Goal: Task Accomplishment & Management: Use online tool/utility

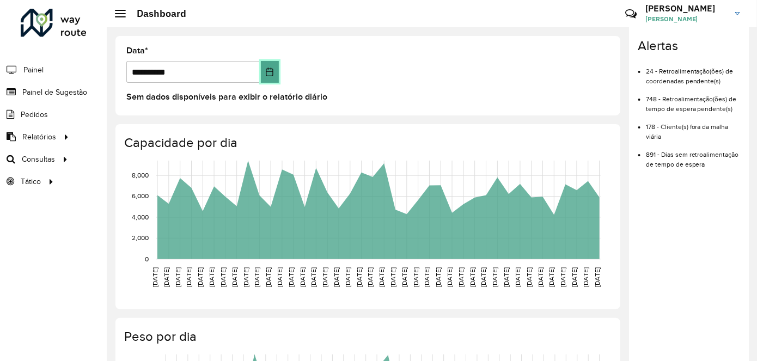
click at [266, 70] on icon "Choose Date" at bounding box center [269, 72] width 9 height 9
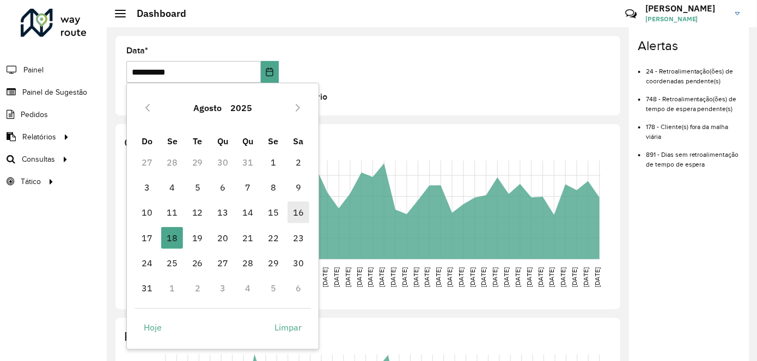
click at [296, 215] on span "16" at bounding box center [299, 213] width 22 height 22
click at [296, 215] on body "**********" at bounding box center [378, 180] width 757 height 361
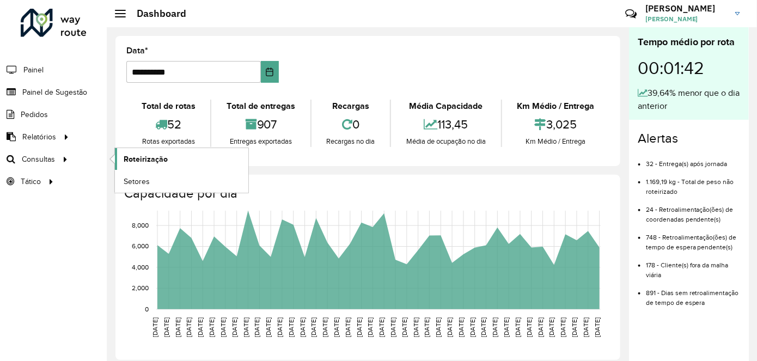
click at [140, 164] on link "Roteirização" at bounding box center [182, 159] width 134 height 22
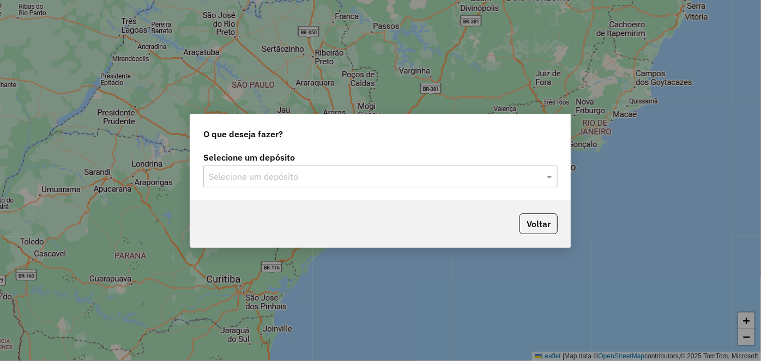
click at [459, 173] on input "text" at bounding box center [370, 177] width 322 height 13
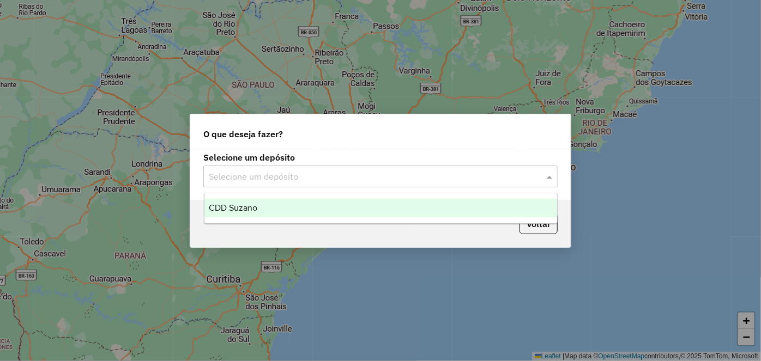
click at [374, 217] on div "CDD Suzano" at bounding box center [380, 208] width 353 height 19
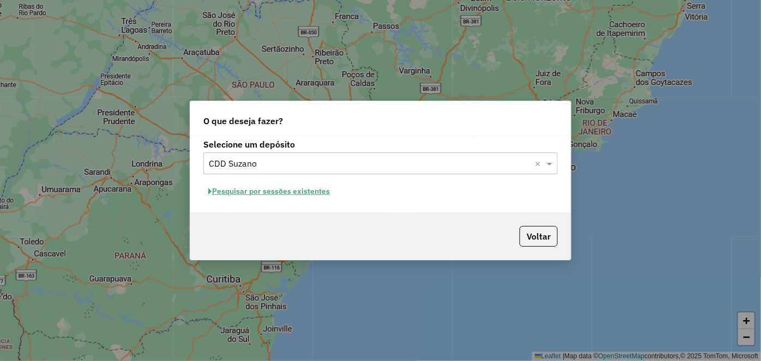
click at [269, 181] on div "Selecione um depósito Selecione um depósito × CDD Suzano × Pesquisar por sessõe…" at bounding box center [380, 174] width 380 height 77
click at [272, 191] on button "Pesquisar por sessões existentes" at bounding box center [268, 191] width 131 height 17
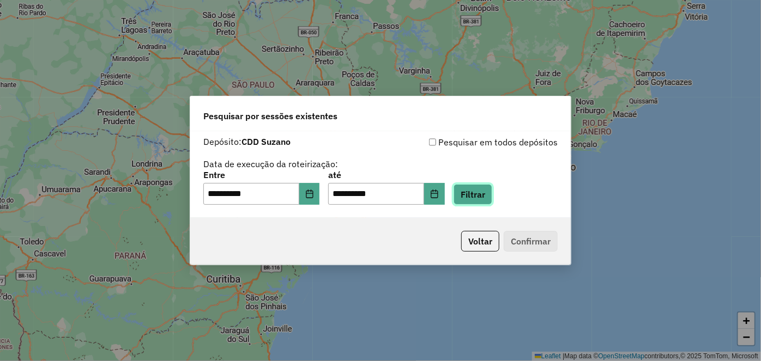
click at [492, 199] on button "Filtrar" at bounding box center [472, 194] width 39 height 21
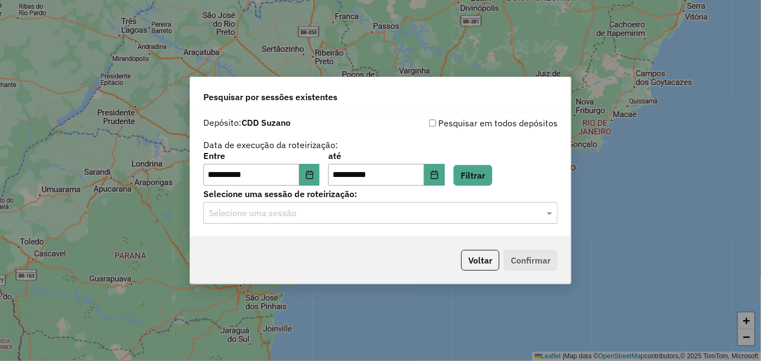
click at [430, 216] on input "text" at bounding box center [370, 213] width 322 height 13
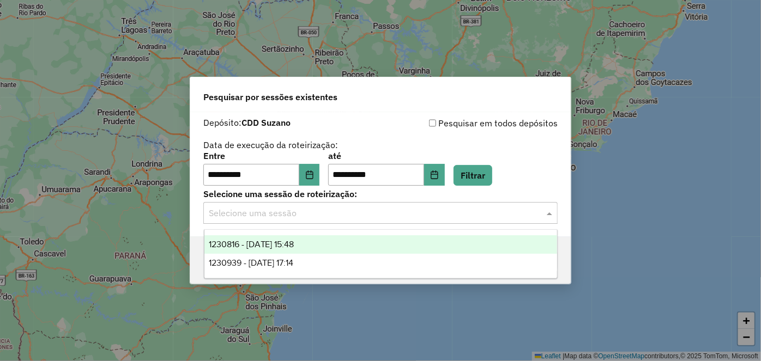
click at [331, 244] on div "1230816 - 18/08/2025 15:48" at bounding box center [380, 244] width 353 height 19
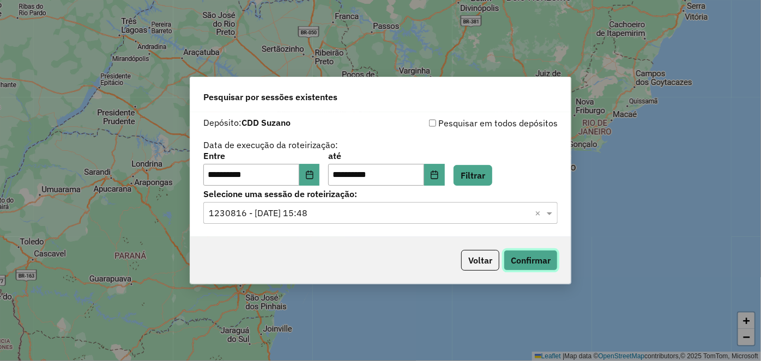
click at [541, 263] on button "Confirmar" at bounding box center [531, 260] width 54 height 21
click at [293, 176] on input "**********" at bounding box center [251, 175] width 96 height 22
click at [312, 172] on icon "Choose Date" at bounding box center [309, 175] width 9 height 9
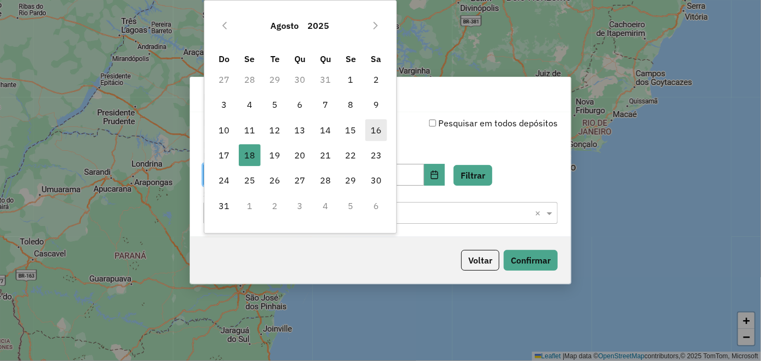
click at [379, 130] on span "16" at bounding box center [376, 130] width 22 height 22
type input "**********"
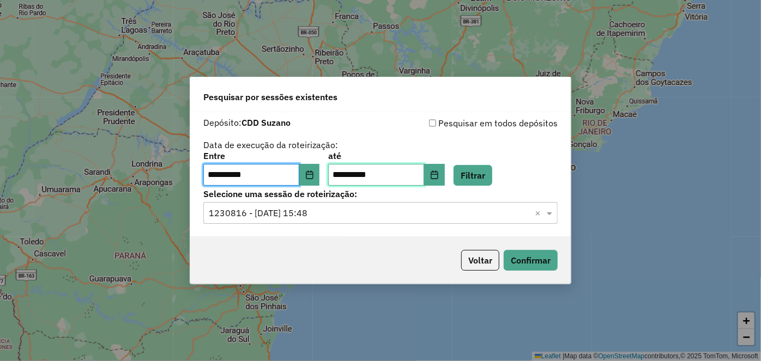
click at [404, 175] on input "**********" at bounding box center [376, 175] width 96 height 22
click at [361, 178] on input "**********" at bounding box center [376, 175] width 96 height 22
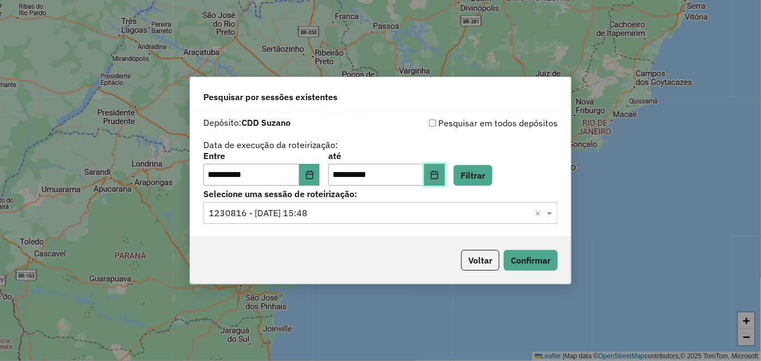
click at [442, 178] on button "Choose Date" at bounding box center [434, 175] width 21 height 22
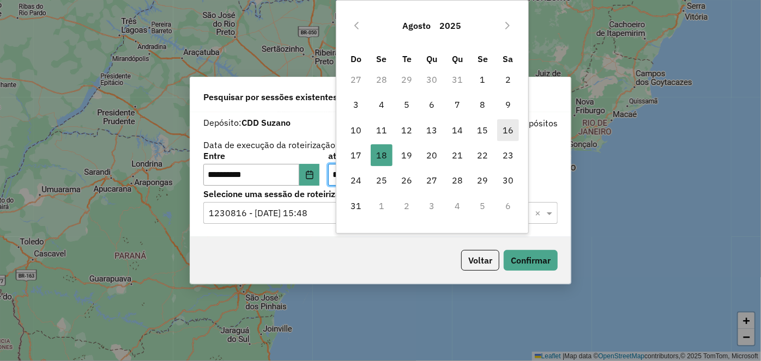
click at [507, 130] on span "16" at bounding box center [508, 130] width 22 height 22
type input "**********"
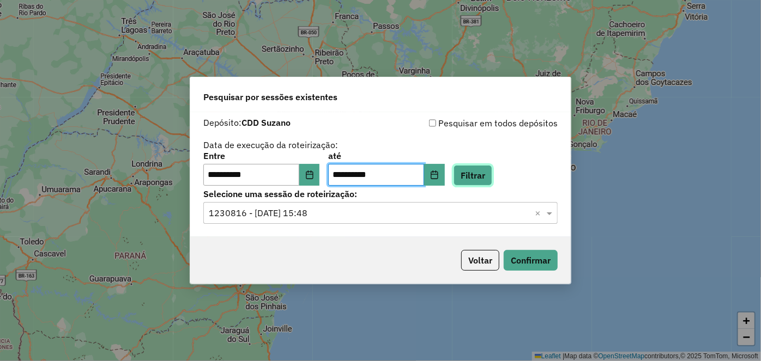
click at [492, 183] on button "Filtrar" at bounding box center [472, 175] width 39 height 21
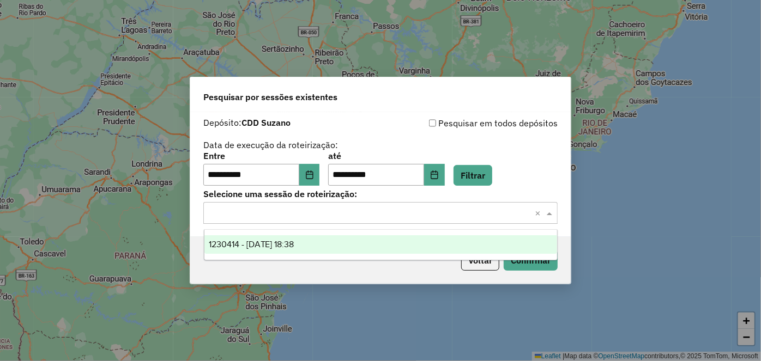
click at [491, 204] on div "Selecione uma sessão × ×" at bounding box center [380, 213] width 354 height 22
click at [389, 248] on div "1230414 - 16/08/2025 18:38" at bounding box center [380, 244] width 353 height 19
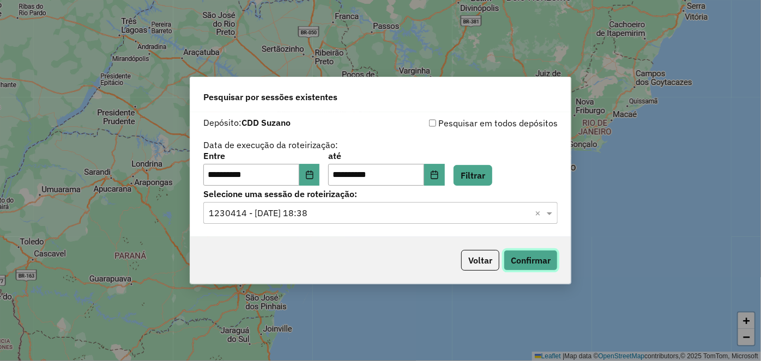
click at [541, 252] on button "Confirmar" at bounding box center [531, 260] width 54 height 21
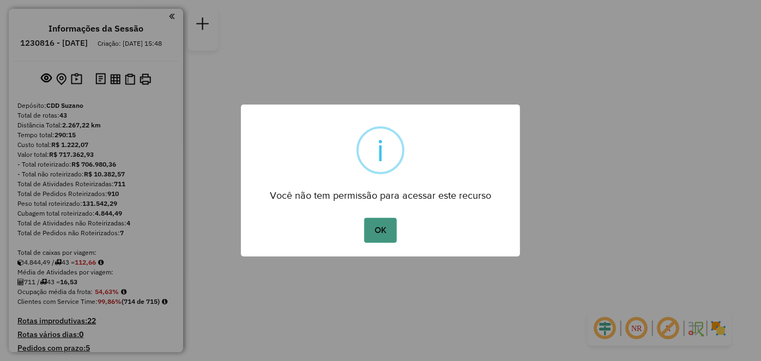
click at [376, 237] on button "OK" at bounding box center [380, 230] width 32 height 25
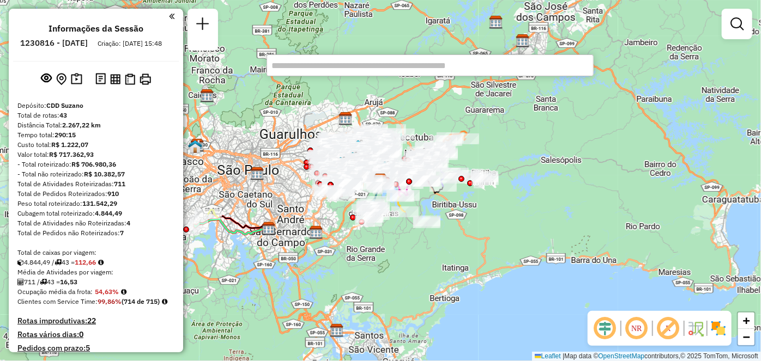
scroll to position [2942, 0]
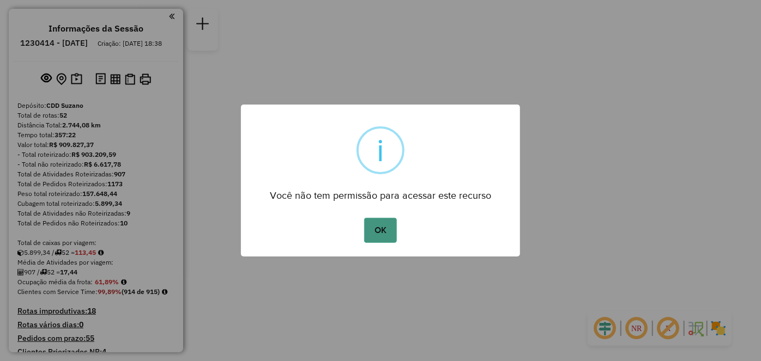
click at [379, 225] on button "OK" at bounding box center [380, 230] width 32 height 25
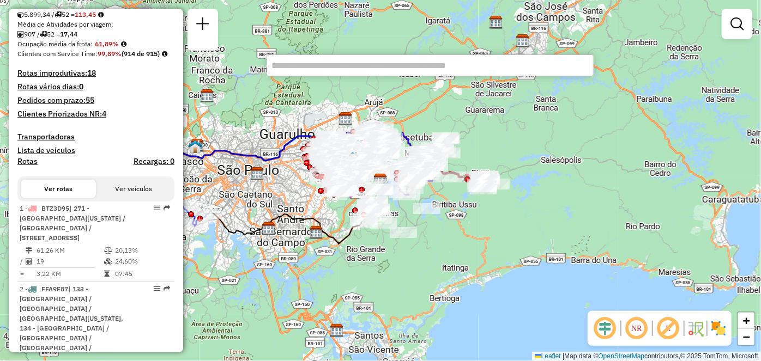
scroll to position [3820, 0]
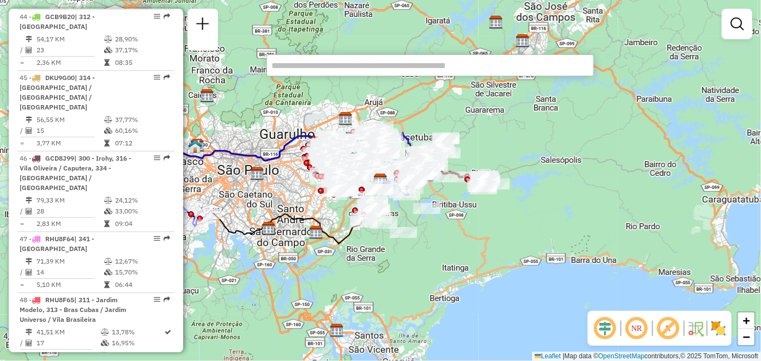
select select "**********"
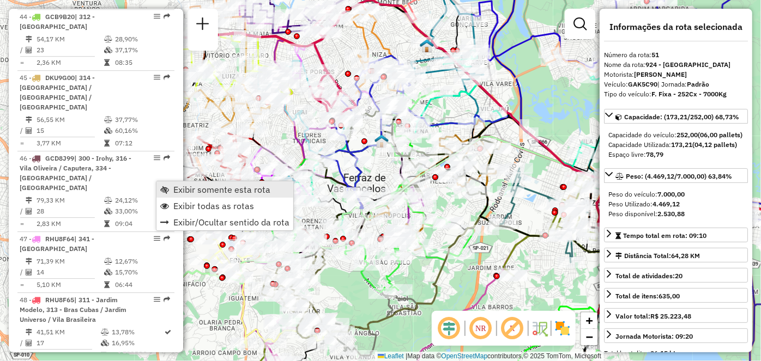
click at [166, 191] on span "Exibir somente esta rota" at bounding box center [164, 189] width 9 height 9
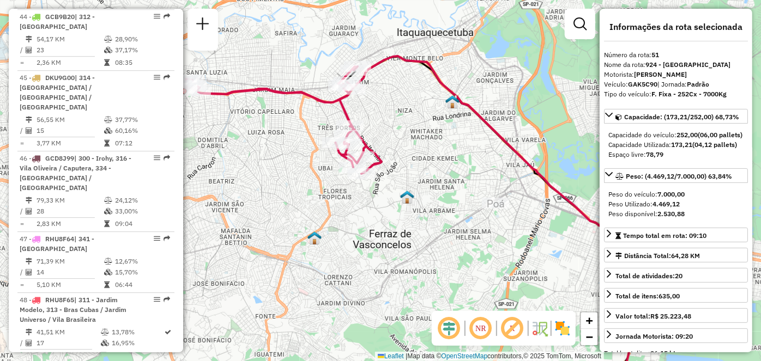
drag, startPoint x: 286, startPoint y: 130, endPoint x: 312, endPoint y: 186, distance: 61.7
click at [312, 186] on div "Janela de atendimento Grade de atendimento Capacidade Transportadoras Veículos …" at bounding box center [380, 180] width 761 height 361
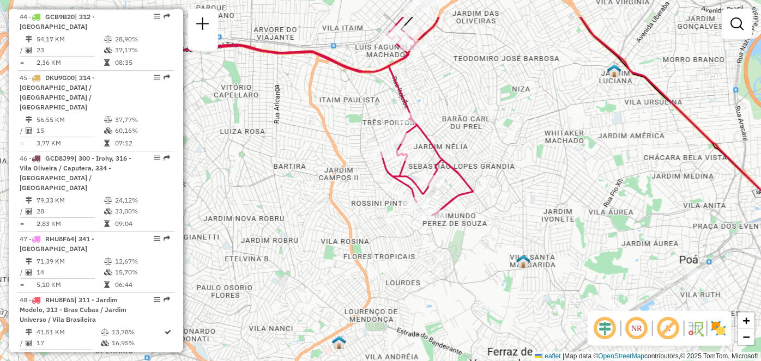
drag, startPoint x: 253, startPoint y: 158, endPoint x: 275, endPoint y: 211, distance: 57.0
click at [275, 211] on div "Janela de atendimento Grade de atendimento Capacidade Transportadoras Veículos …" at bounding box center [380, 180] width 761 height 361
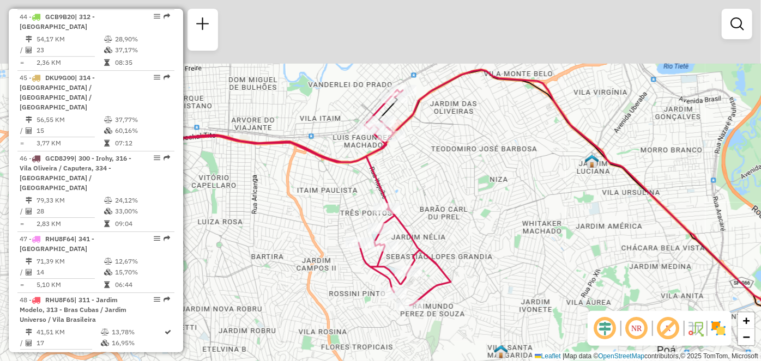
click at [347, 217] on div "Janela de atendimento Grade de atendimento Capacidade Transportadoras Veículos …" at bounding box center [380, 180] width 761 height 361
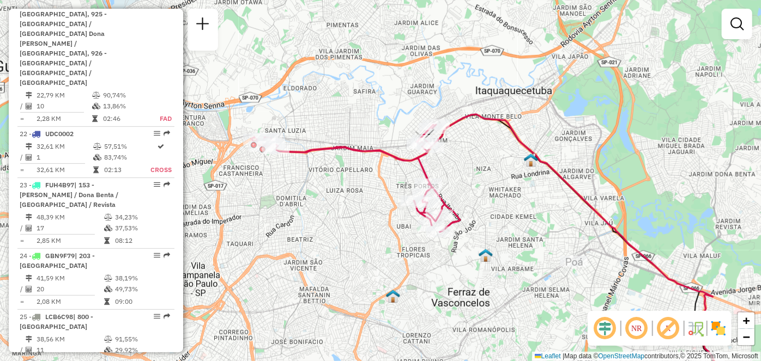
scroll to position [2284, 0]
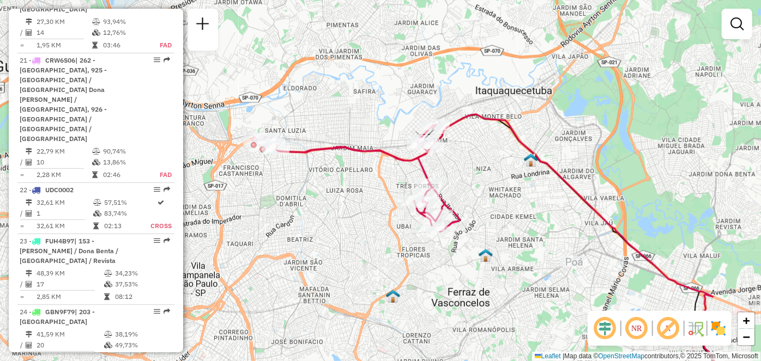
click at [183, 199] on div "Janela de atendimento Grade de atendimento Capacidade Transportadoras Veículos …" at bounding box center [380, 180] width 761 height 361
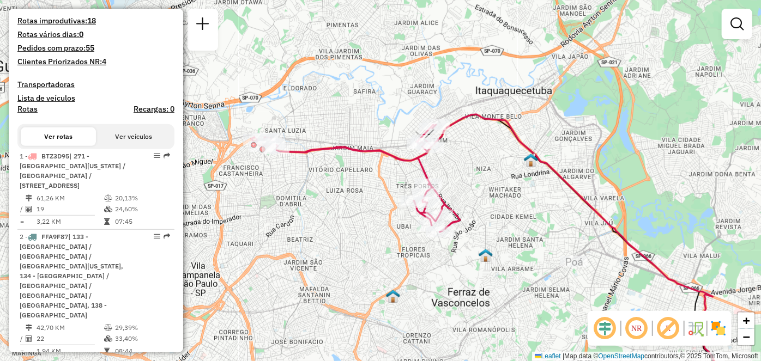
scroll to position [0, 0]
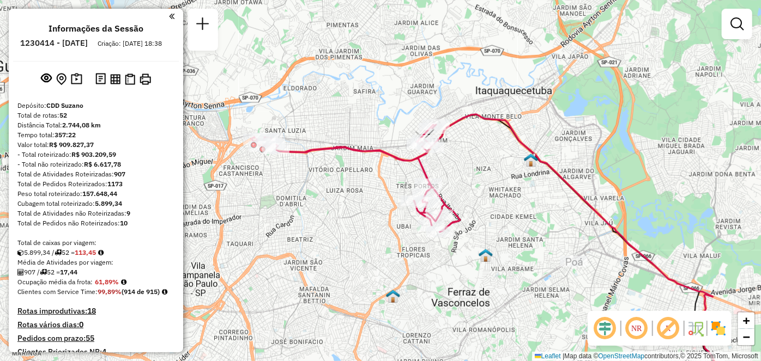
click at [88, 44] on h6 "1230414 - 16/08/2025" at bounding box center [54, 43] width 68 height 10
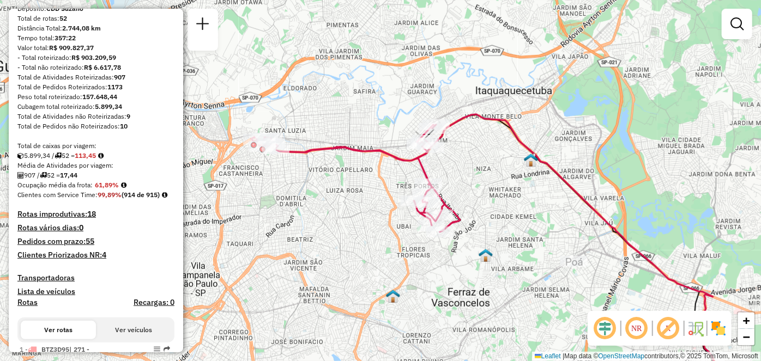
scroll to position [99, 0]
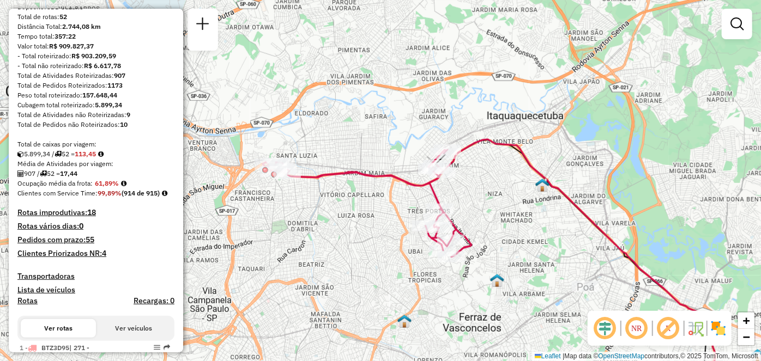
drag, startPoint x: 328, startPoint y: 202, endPoint x: 341, endPoint y: 231, distance: 31.5
click at [341, 231] on div "Janela de atendimento Grade de atendimento Capacidade Transportadoras Veículos …" at bounding box center [380, 180] width 761 height 361
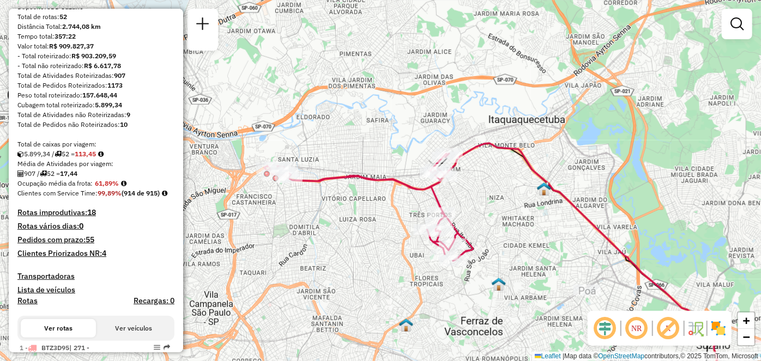
scroll to position [2787, 0]
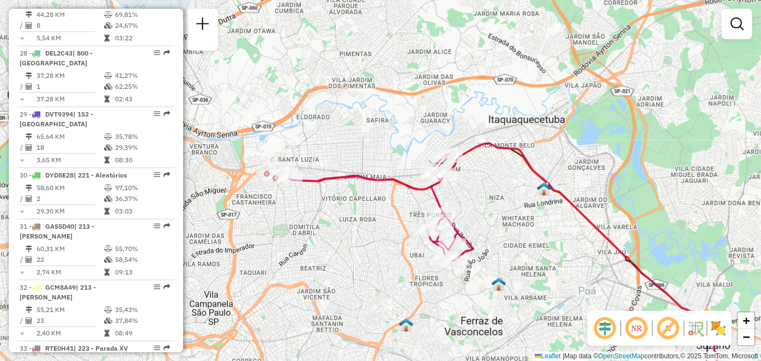
select select "**********"
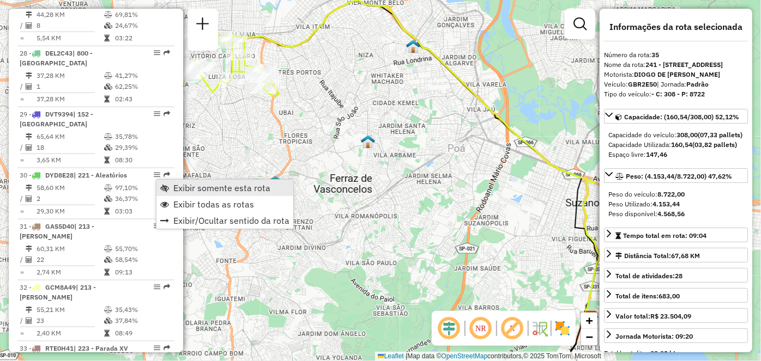
click at [168, 187] on span "Exibir somente esta rota" at bounding box center [164, 188] width 9 height 9
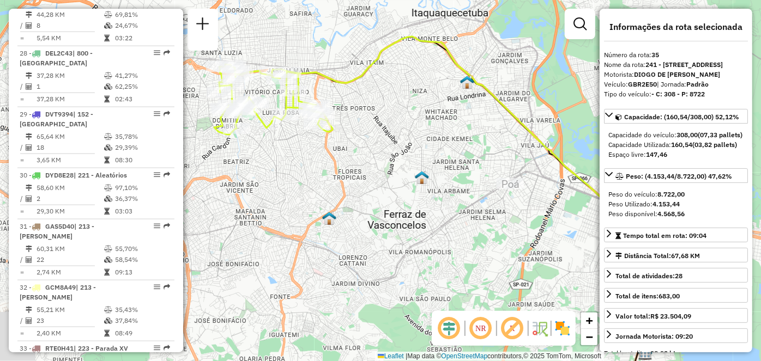
drag, startPoint x: 280, startPoint y: 192, endPoint x: 331, endPoint y: 236, distance: 67.3
click at [337, 231] on div "Janela de atendimento Grade de atendimento Capacidade Transportadoras Veículos …" at bounding box center [380, 180] width 761 height 361
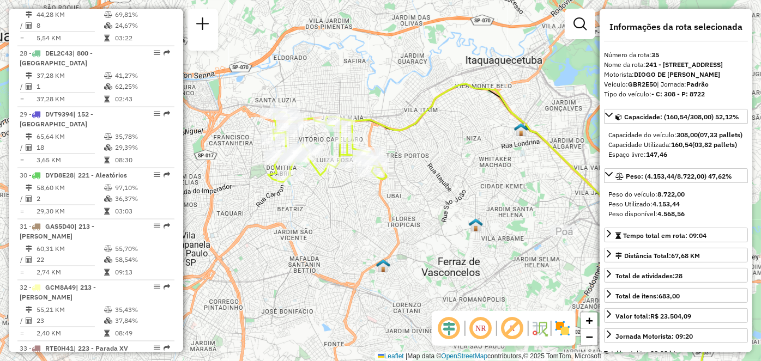
drag, startPoint x: 299, startPoint y: 234, endPoint x: 326, endPoint y: 252, distance: 32.3
click at [326, 252] on div "Janela de atendimento Grade de atendimento Capacidade Transportadoras Veículos …" at bounding box center [380, 180] width 761 height 361
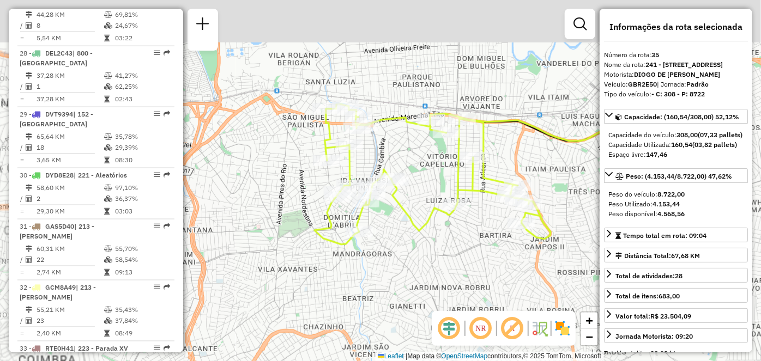
drag, startPoint x: 320, startPoint y: 245, endPoint x: 341, endPoint y: 324, distance: 82.2
click at [341, 324] on div "Janela de atendimento Grade de atendimento Capacidade Transportadoras Veículos …" at bounding box center [380, 180] width 761 height 361
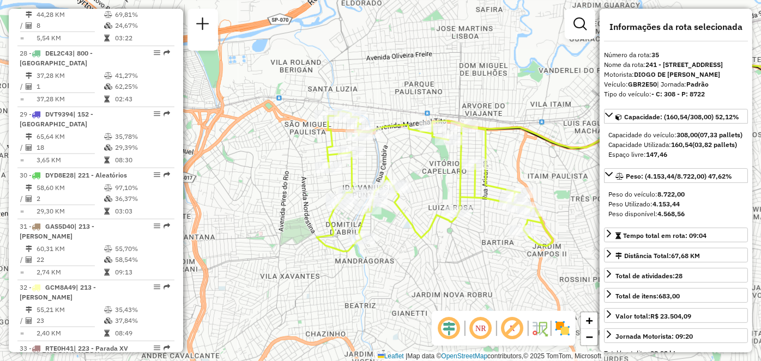
scroll to position [3111, 0]
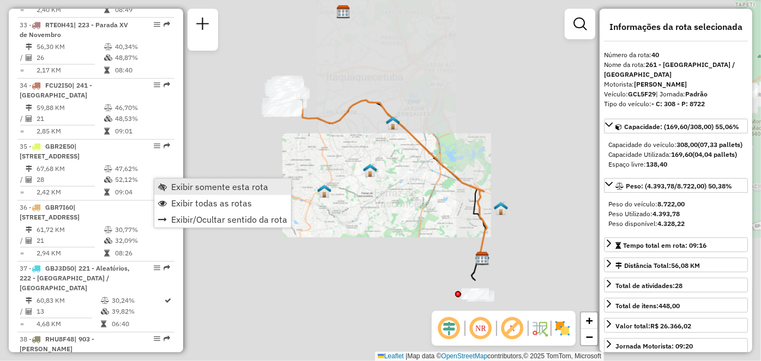
click at [161, 183] on span "Exibir somente esta rota" at bounding box center [162, 187] width 9 height 9
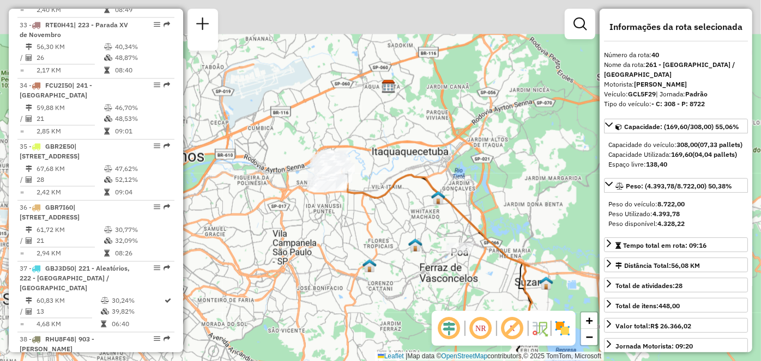
drag, startPoint x: 298, startPoint y: 216, endPoint x: 313, endPoint y: 239, distance: 27.4
click at [313, 237] on div "Janela de atendimento Grade de atendimento Capacidade Transportadoras Veículos …" at bounding box center [380, 180] width 761 height 361
click at [313, 238] on div "Janela de atendimento Grade de atendimento Capacidade Transportadoras Veículos …" at bounding box center [380, 180] width 761 height 361
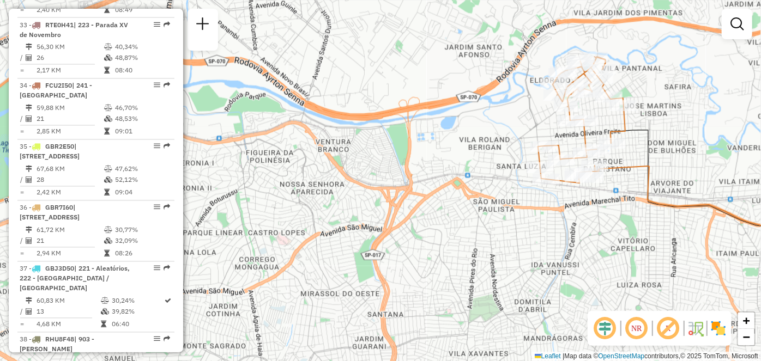
drag, startPoint x: 353, startPoint y: 200, endPoint x: 354, endPoint y: 205, distance: 5.7
click at [353, 204] on div "Janela de atendimento Grade de atendimento Capacidade Transportadoras Veículos …" at bounding box center [380, 180] width 761 height 361
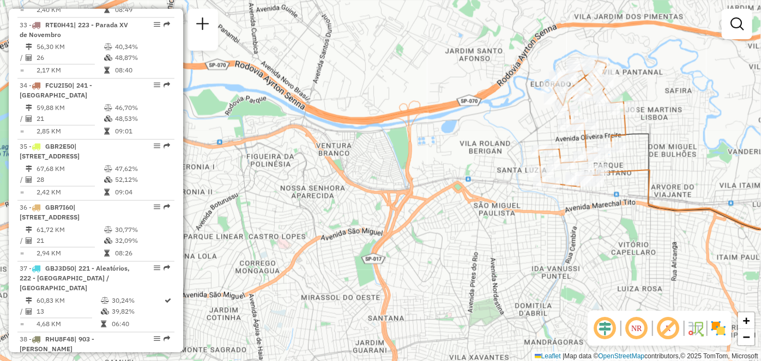
scroll to position [2736, 0]
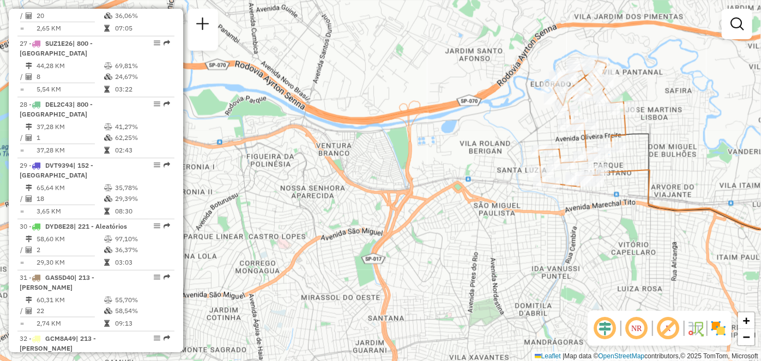
select select "**********"
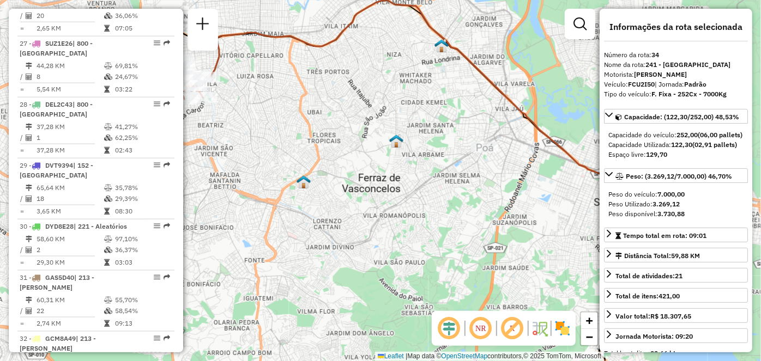
drag, startPoint x: 148, startPoint y: 179, endPoint x: 123, endPoint y: 214, distance: 43.0
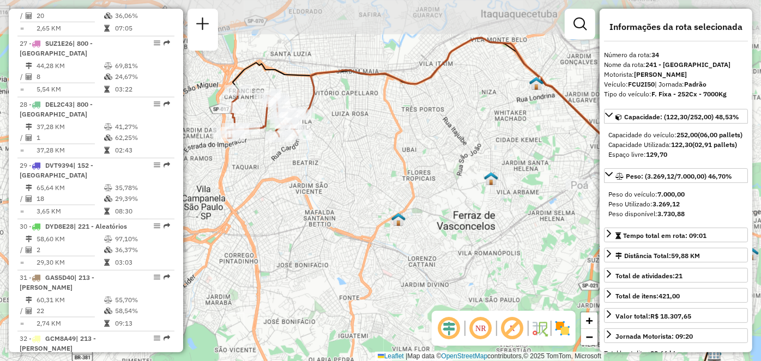
drag, startPoint x: 265, startPoint y: 204, endPoint x: 362, endPoint y: 259, distance: 111.7
click at [362, 259] on div "Janela de atendimento Grade de atendimento Capacidade Transportadoras Veículos …" at bounding box center [380, 180] width 761 height 361
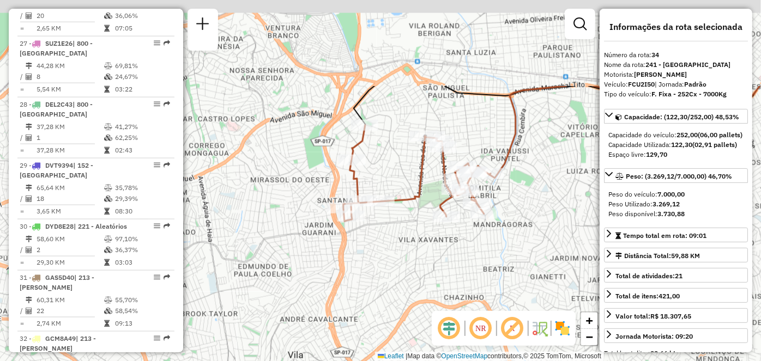
drag, startPoint x: 342, startPoint y: 266, endPoint x: 385, endPoint y: 314, distance: 64.4
click at [372, 323] on div "Janela de atendimento Grade de atendimento Capacidade Transportadoras Veículos …" at bounding box center [380, 180] width 761 height 361
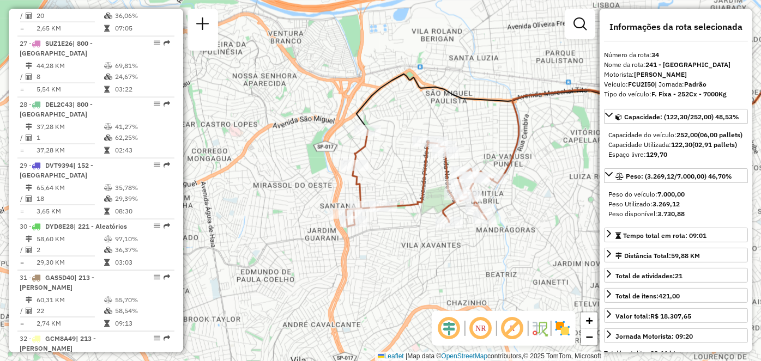
scroll to position [2553, 0]
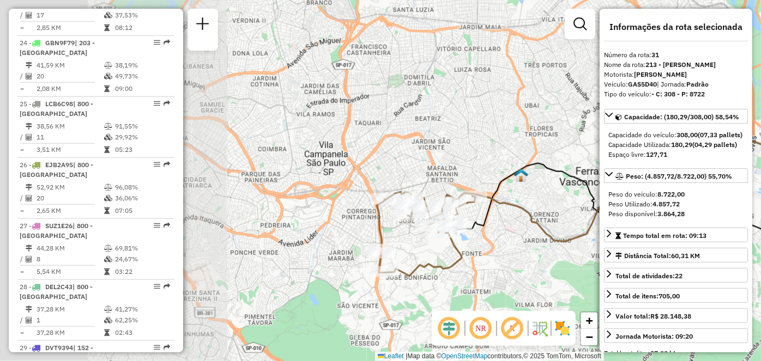
drag, startPoint x: 261, startPoint y: 209, endPoint x: 465, endPoint y: 262, distance: 210.4
click at [465, 262] on icon at bounding box center [426, 234] width 99 height 84
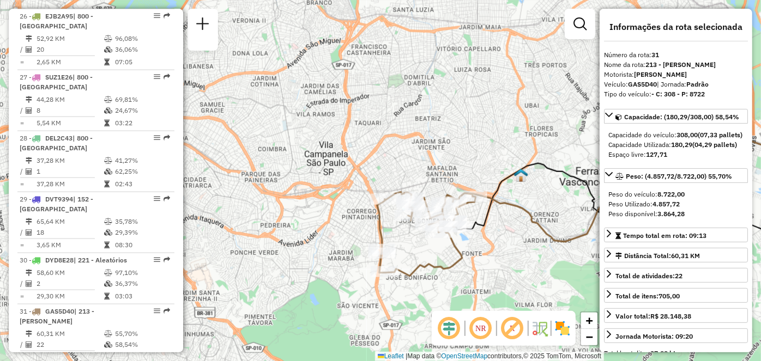
scroll to position [2718, 0]
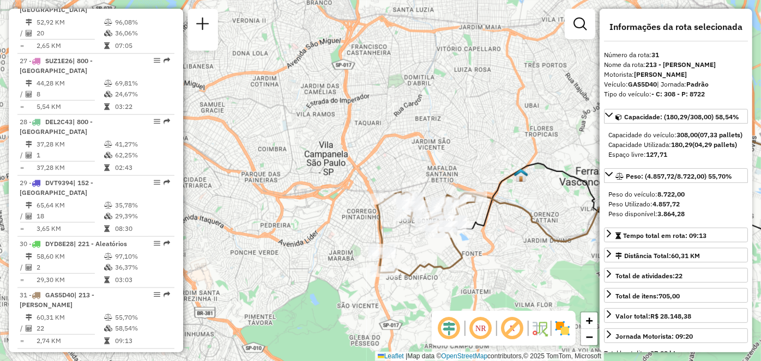
drag, startPoint x: 322, startPoint y: 272, endPoint x: 297, endPoint y: 217, distance: 60.5
click at [297, 217] on div "Janela de atendimento Grade de atendimento Capacidade Transportadoras Veículos …" at bounding box center [380, 180] width 761 height 361
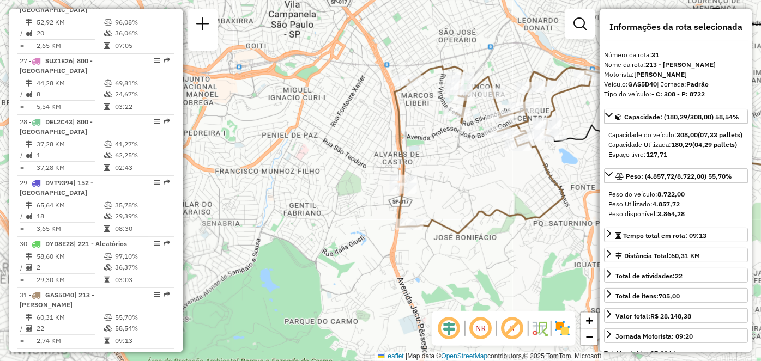
drag, startPoint x: 345, startPoint y: 165, endPoint x: 269, endPoint y: 213, distance: 90.6
click at [269, 213] on div "Janela de atendimento Grade de atendimento Capacidade Transportadoras Veículos …" at bounding box center [380, 180] width 761 height 361
